Goal: Use online tool/utility: Utilize a website feature to perform a specific function

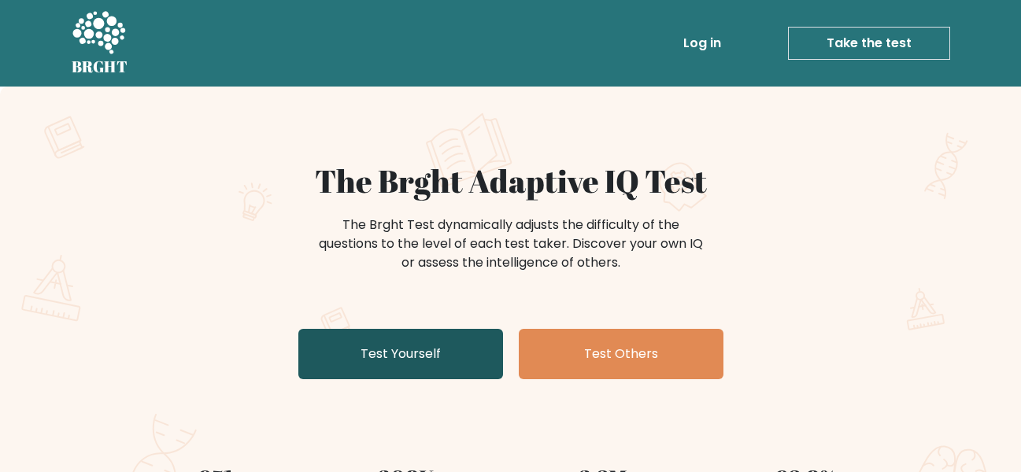
click at [451, 357] on link "Test Yourself" at bounding box center [400, 354] width 205 height 50
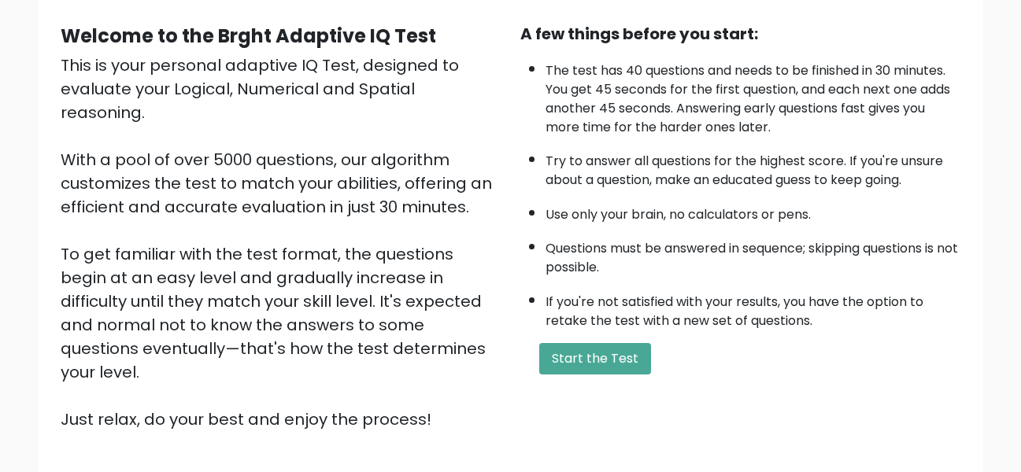
scroll to position [249, 0]
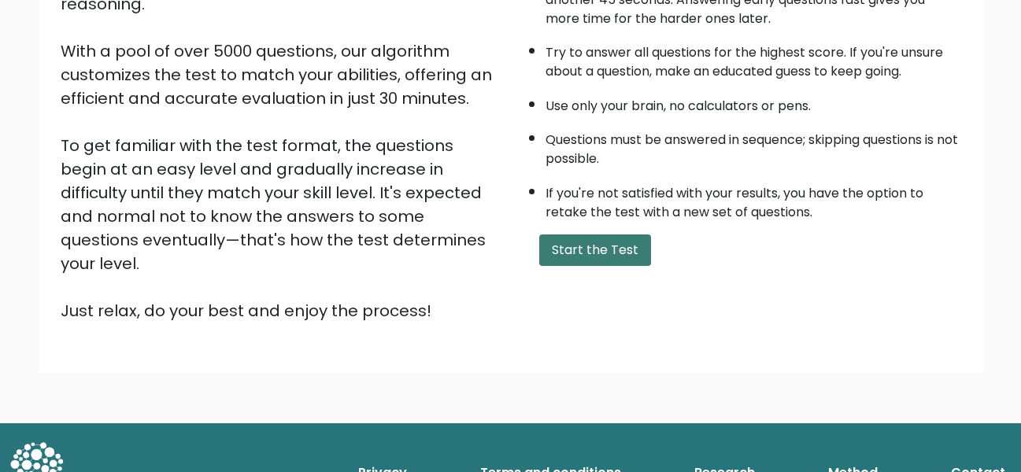
click at [571, 256] on button "Start the Test" at bounding box center [595, 250] width 112 height 31
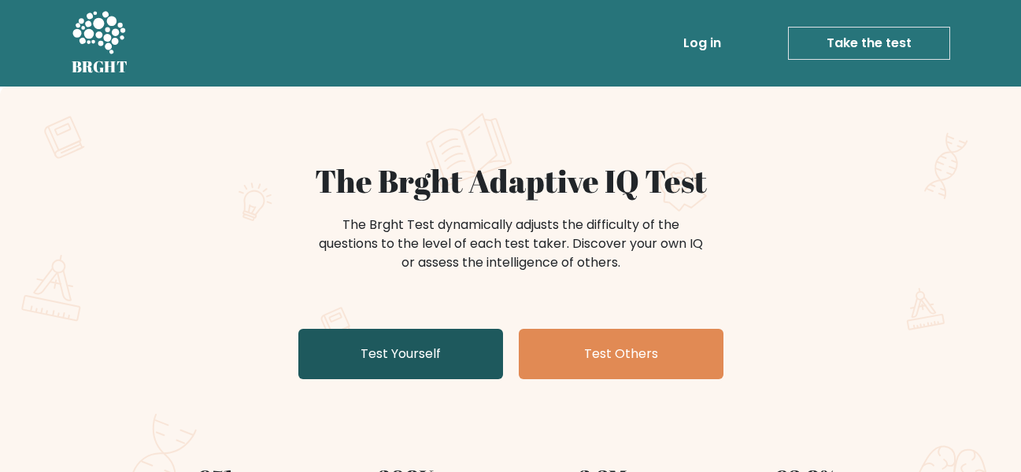
click at [445, 346] on link "Test Yourself" at bounding box center [400, 354] width 205 height 50
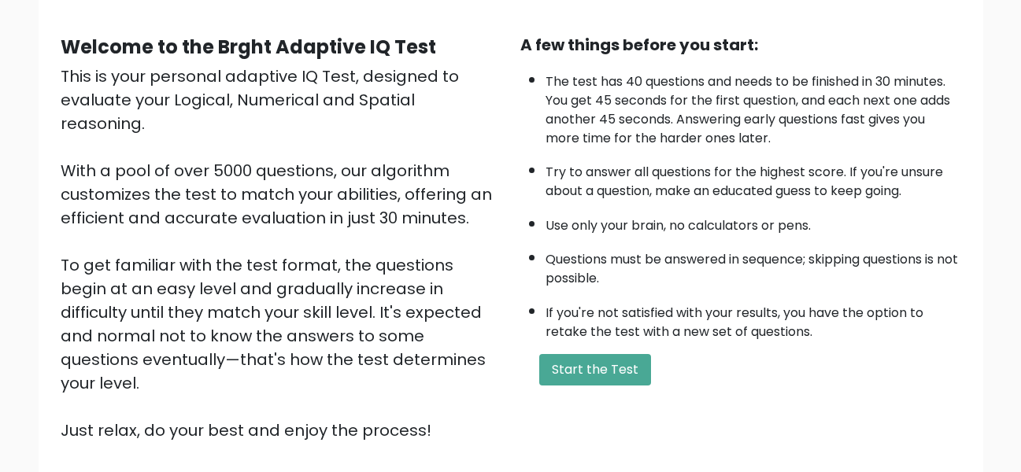
scroll to position [249, 0]
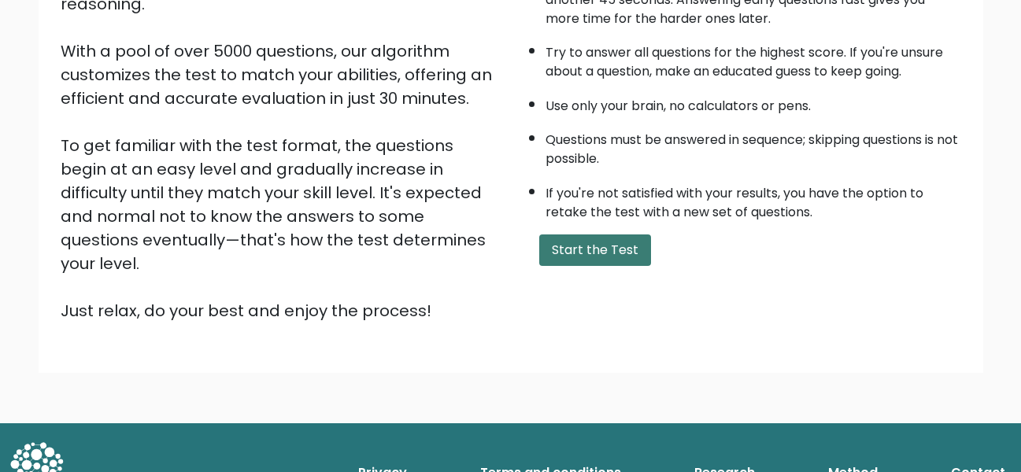
click at [595, 255] on button "Start the Test" at bounding box center [595, 250] width 112 height 31
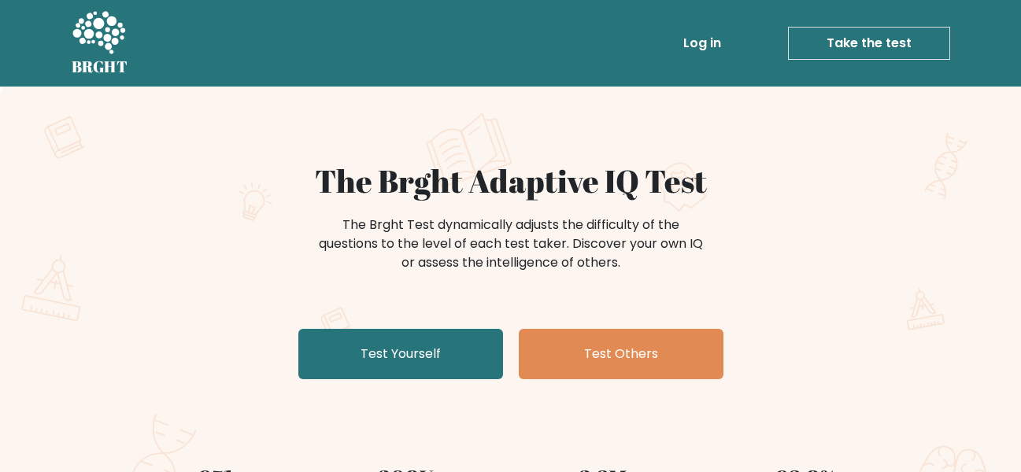
click at [893, 48] on link "Take the test" at bounding box center [869, 43] width 162 height 33
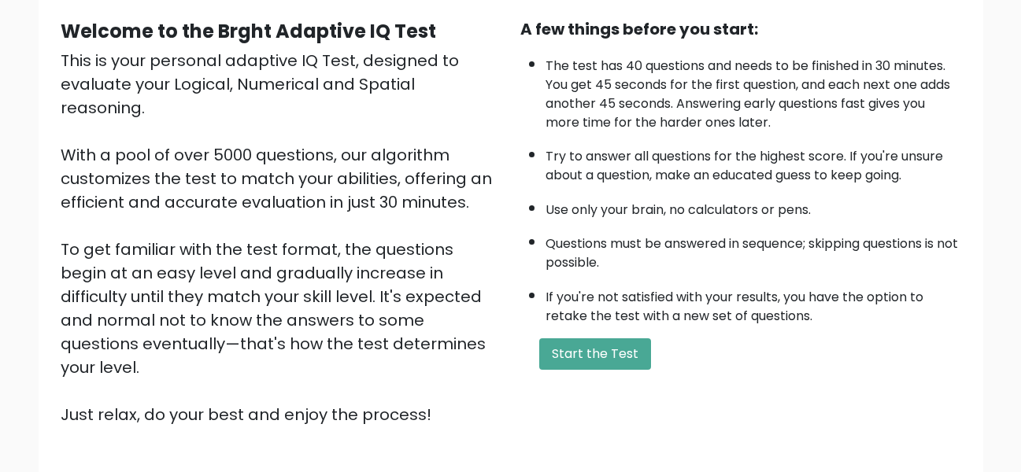
scroll to position [249, 0]
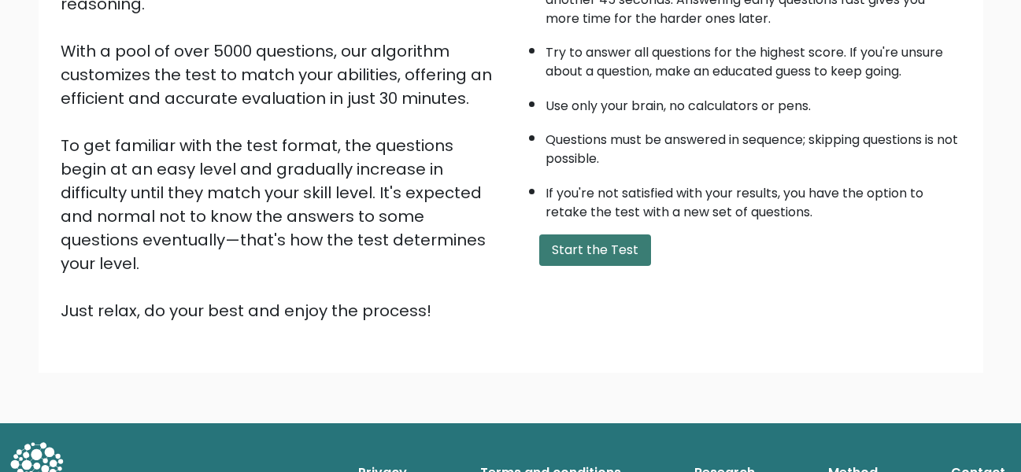
click at [587, 238] on button "Start the Test" at bounding box center [595, 250] width 112 height 31
